Goal: Task Accomplishment & Management: Use online tool/utility

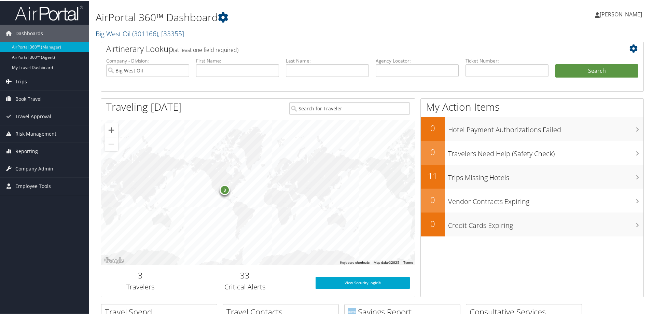
click at [35, 81] on link "Trips" at bounding box center [44, 80] width 89 height 17
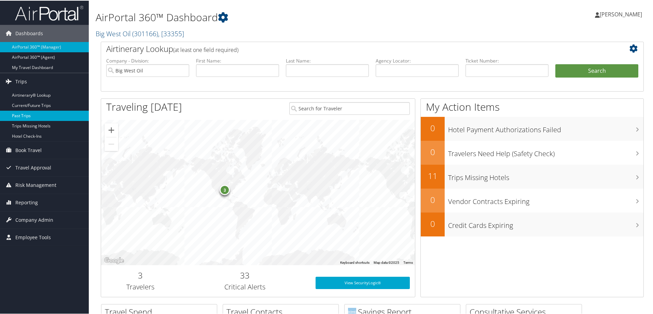
click at [32, 117] on link "Past Trips" at bounding box center [44, 115] width 89 height 10
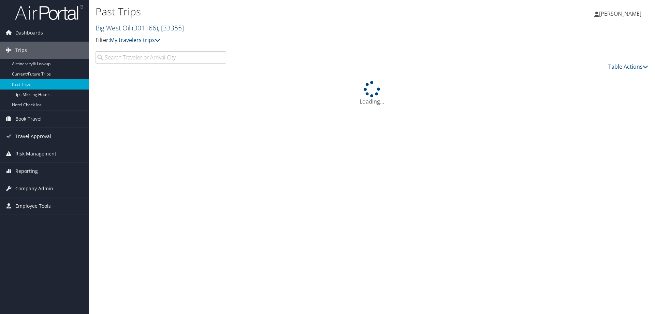
click at [123, 26] on link "Big West Oil ( 301166 ) , [ 33355 ]" at bounding box center [140, 27] width 88 height 9
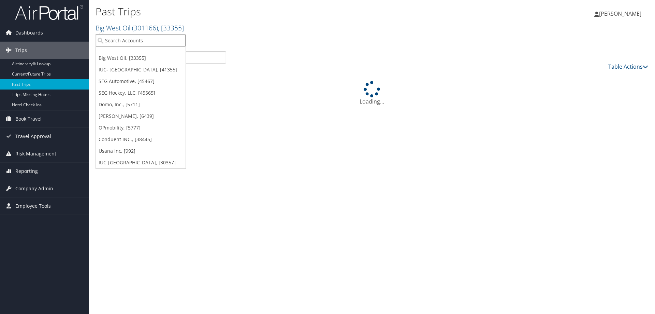
click at [120, 39] on input "search" at bounding box center [141, 40] width 90 height 13
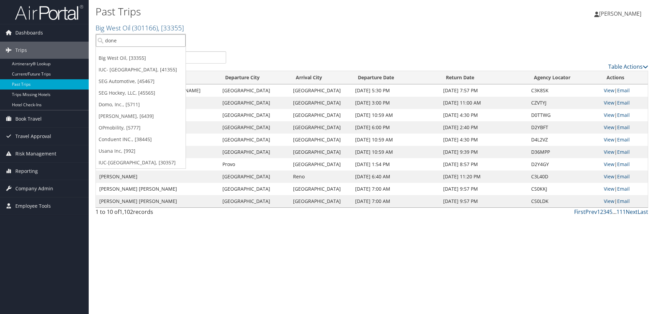
type input "doner"
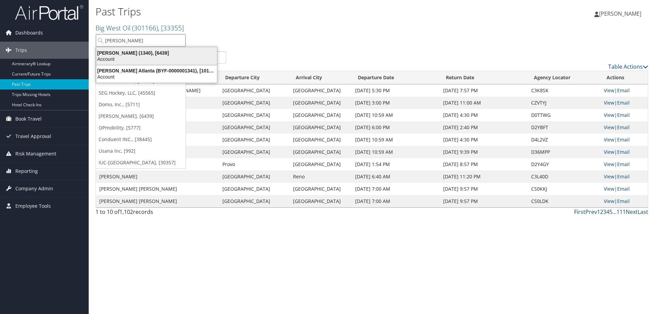
click at [123, 57] on div "Account" at bounding box center [156, 59] width 129 height 6
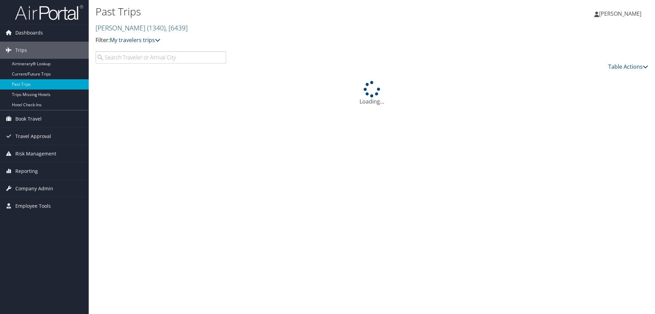
click at [113, 58] on input "search" at bounding box center [161, 57] width 131 height 12
type input "siminski"
drag, startPoint x: 267, startPoint y: 59, endPoint x: 224, endPoint y: 29, distance: 52.2
click at [225, 30] on h2 "Doner ( 1340 ) , [ 6439 ]" at bounding box center [280, 28] width 369 height 12
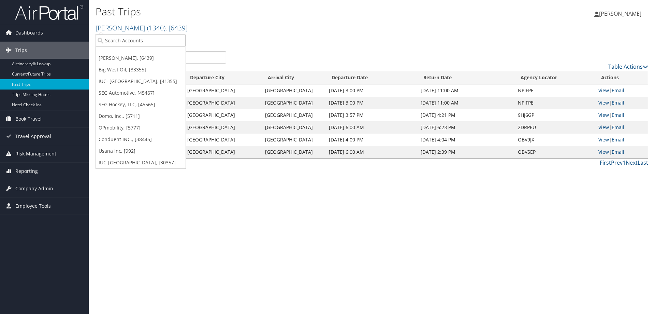
click at [292, 46] on div "Past Trips Doner ( 1340 ) , [ 6439 ] Doner Big West Oil IUC- University of Akro…" at bounding box center [280, 27] width 369 height 48
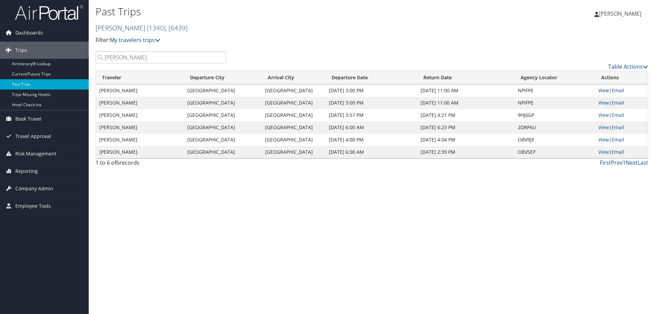
click at [601, 89] on link "View" at bounding box center [604, 90] width 11 height 6
click at [21, 170] on span "Reporting" at bounding box center [26, 171] width 23 height 17
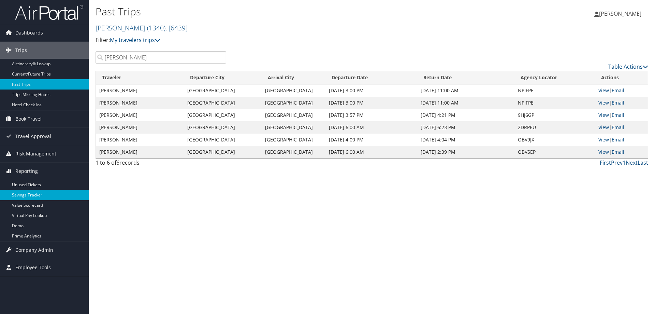
click at [34, 194] on link "Savings Tracker" at bounding box center [44, 195] width 89 height 10
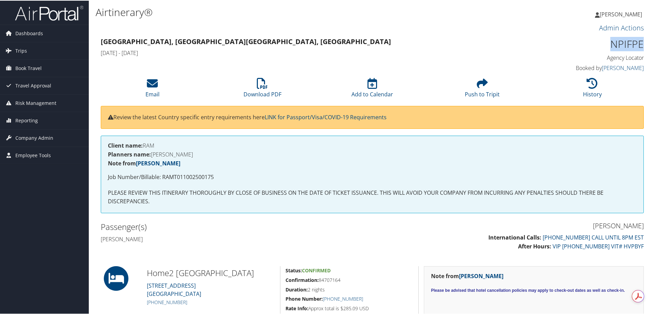
drag, startPoint x: 608, startPoint y: 40, endPoint x: 642, endPoint y: 41, distance: 33.8
click at [642, 41] on div "NPIFPE Agency Locator Agency Locator NPIFPE Booked by Mary Duffy Booked by Mary…" at bounding box center [579, 54] width 138 height 39
copy h1 "NPIFPE"
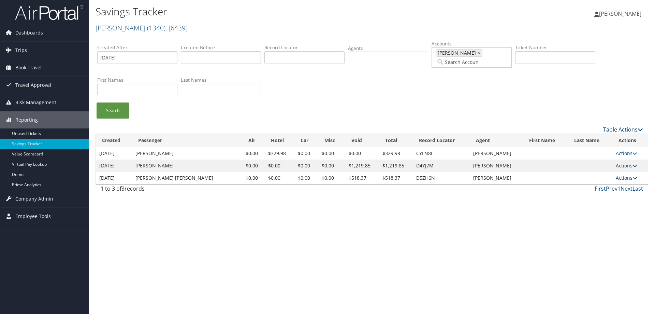
click at [605, 126] on link "Table Actions" at bounding box center [624, 130] width 40 height 8
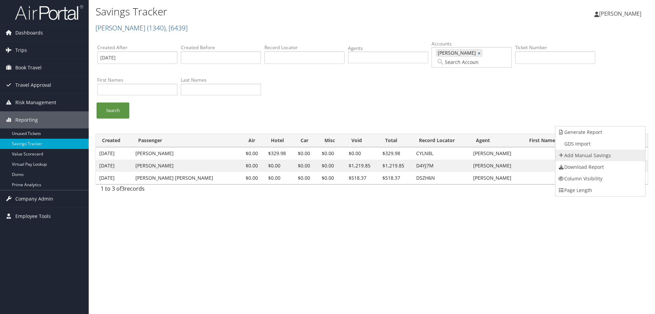
click at [588, 154] on link "Add Manual Savings" at bounding box center [601, 156] width 90 height 12
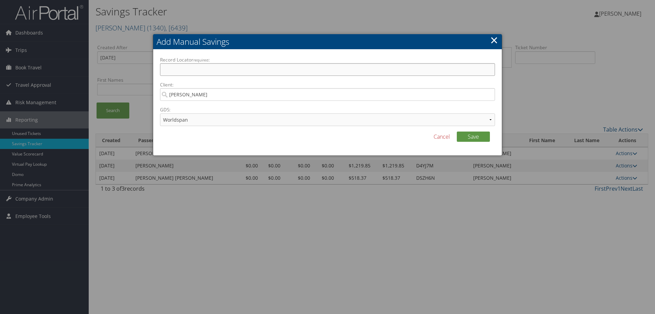
click at [194, 72] on input "Record Locator required :" at bounding box center [327, 69] width 335 height 13
paste input "NPIFPE"
type input "NPIFPE"
click at [197, 119] on select "Worldspan Apollo Sabre Travelport+" at bounding box center [327, 119] width 335 height 13
select select "1G"
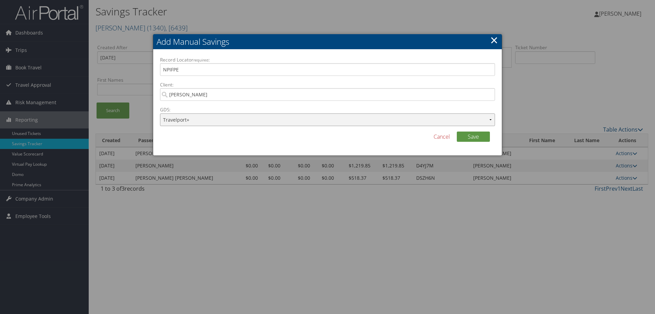
click at [160, 113] on select "Worldspan Apollo Sabre Travelport+" at bounding box center [327, 119] width 335 height 13
click at [476, 137] on button "Save" at bounding box center [473, 136] width 33 height 10
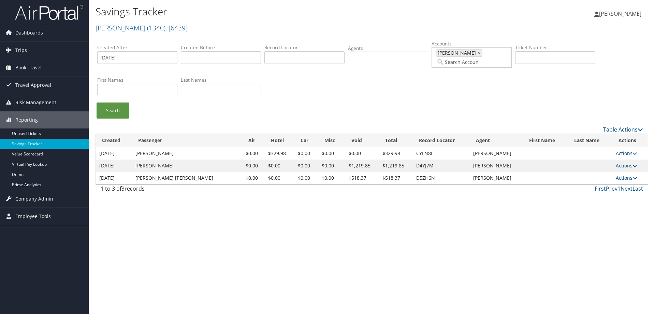
click at [385, 102] on ul "Search" at bounding box center [375, 113] width 556 height 23
click at [623, 126] on link "Table Actions" at bounding box center [624, 130] width 40 height 8
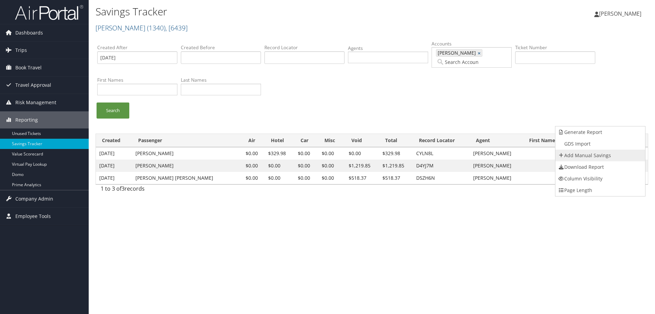
click at [580, 155] on link "Add Manual Savings" at bounding box center [601, 156] width 90 height 12
select select "1G"
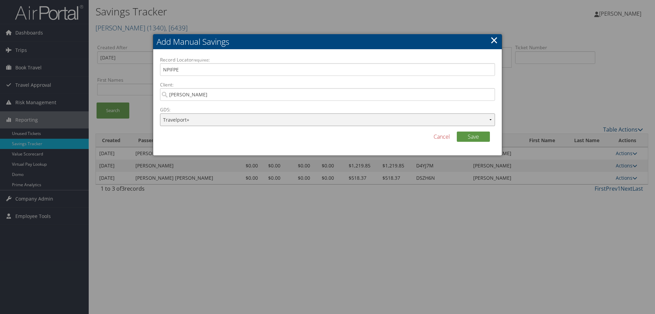
click at [206, 120] on select "Worldspan Apollo Sabre Travelport+" at bounding box center [327, 119] width 335 height 13
click at [475, 136] on button "Save" at bounding box center [473, 136] width 33 height 10
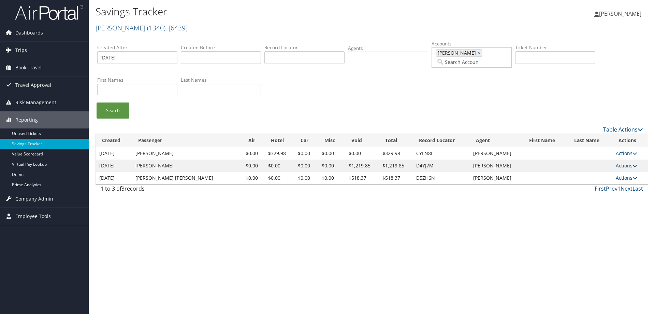
click at [22, 48] on span "Trips" at bounding box center [21, 50] width 12 height 17
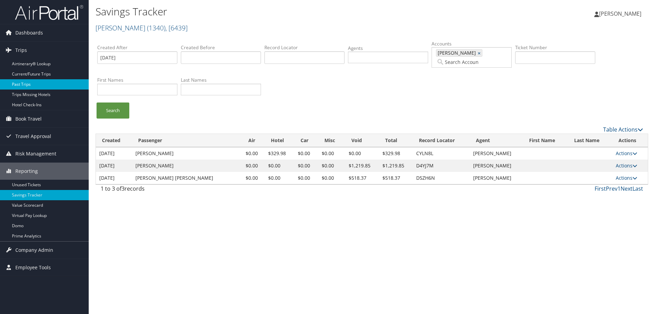
click at [39, 84] on link "Past Trips" at bounding box center [44, 84] width 89 height 10
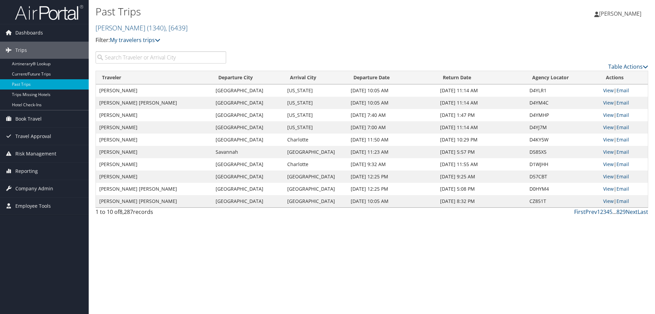
click at [133, 56] on input "search" at bounding box center [161, 57] width 131 height 12
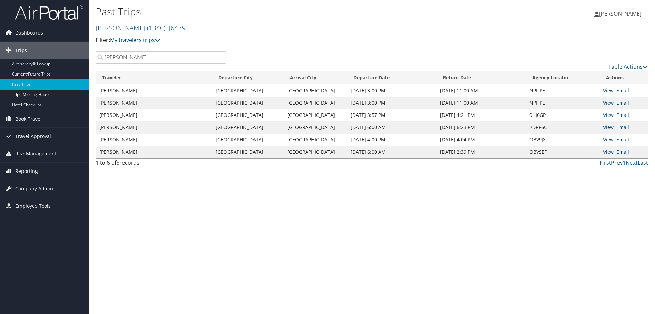
type input "siminski"
drag, startPoint x: 549, startPoint y: 90, endPoint x: 522, endPoint y: 93, distance: 27.1
click at [522, 93] on tr "Christopher Siminski Detroit Detroit Aug 23, 2025 3:00 PM Aug 25, 2025 11:00 AM…" at bounding box center [372, 90] width 552 height 12
copy tr "NPIFPE"
click at [567, 91] on td "NPIFPE" at bounding box center [563, 90] width 74 height 12
